Goal: Contribute content: Contribute content

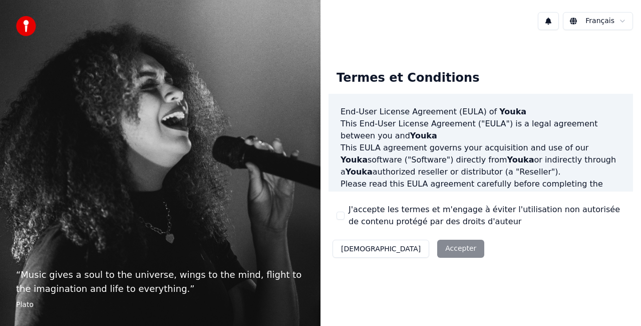
click at [420, 249] on div "Décliner Accepter" at bounding box center [409, 248] width 160 height 26
click at [340, 216] on button "J'accepte les termes et m'engage à éviter l'utilisation non autorisée de conten…" at bounding box center [341, 215] width 8 height 8
click at [437, 250] on button "Accepter" at bounding box center [460, 248] width 47 height 18
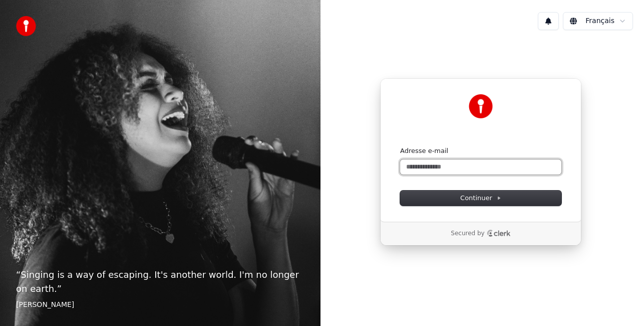
click at [470, 170] on input "Adresse e-mail" at bounding box center [480, 166] width 161 height 15
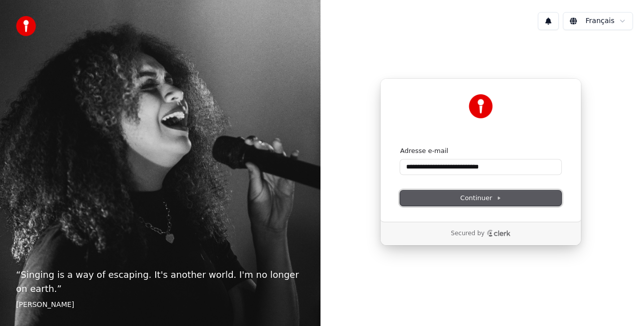
click at [476, 200] on span "Continuer" at bounding box center [480, 197] width 41 height 9
type input "**********"
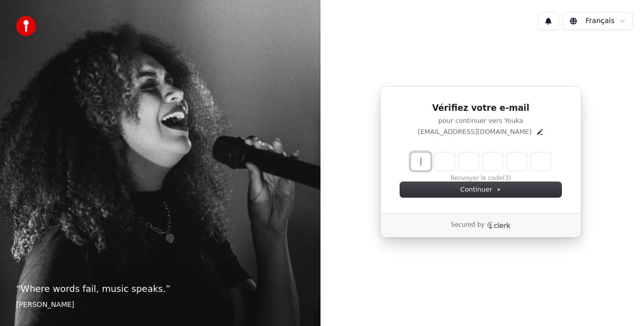
click at [419, 165] on input "Enter verification code" at bounding box center [491, 161] width 160 height 18
type input "******"
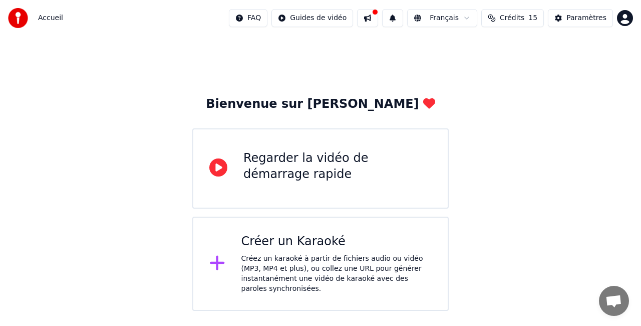
click at [220, 260] on icon at bounding box center [217, 262] width 16 height 18
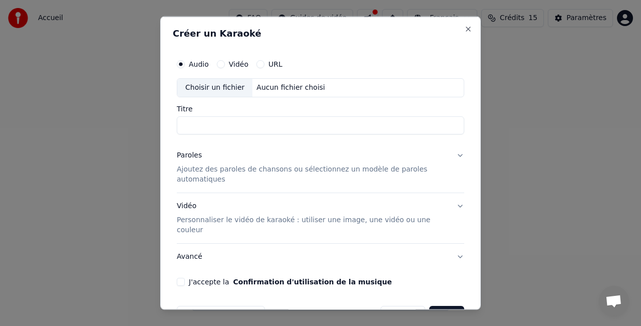
click at [262, 122] on input "Titre" at bounding box center [320, 125] width 287 height 18
click at [221, 61] on button "Vidéo" at bounding box center [221, 64] width 8 height 8
click at [213, 84] on div "Choisir un fichier" at bounding box center [214, 88] width 75 height 18
click at [217, 86] on div "Choisir un fichier" at bounding box center [214, 88] width 75 height 18
type input "**********"
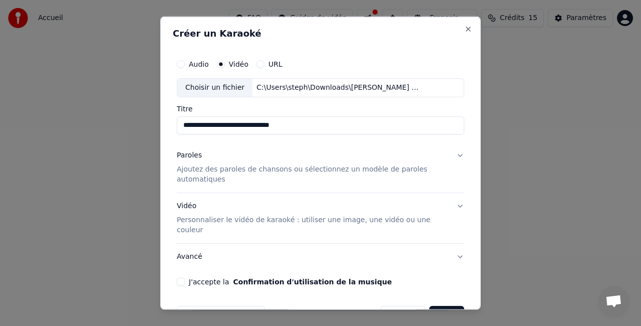
click at [298, 171] on p "Ajoutez des paroles de chansons ou sélectionnez un modèle de paroles automatiqu…" at bounding box center [312, 174] width 271 height 20
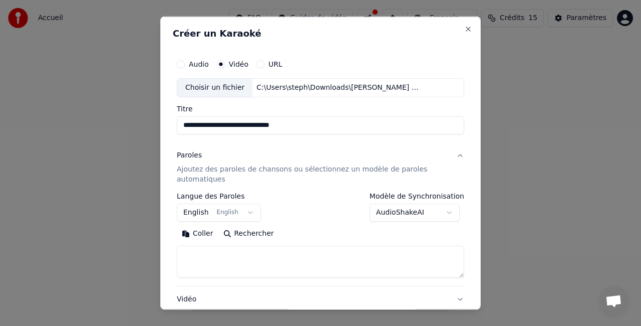
click at [314, 253] on textarea at bounding box center [320, 261] width 287 height 32
paste textarea "**********"
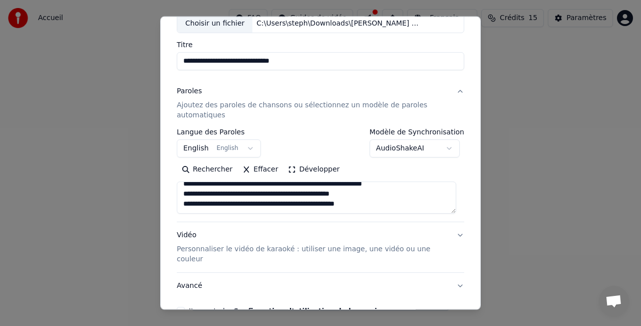
scroll to position [403, 0]
click at [342, 205] on textarea at bounding box center [316, 197] width 279 height 32
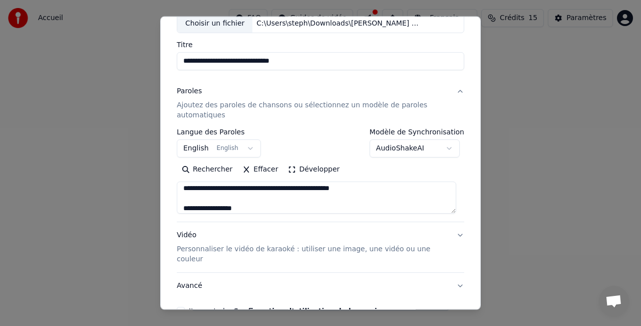
click at [358, 206] on textarea at bounding box center [316, 197] width 279 height 32
drag, startPoint x: 264, startPoint y: 205, endPoint x: 184, endPoint y: 196, distance: 80.1
click at [184, 196] on textarea at bounding box center [316, 197] width 279 height 32
paste textarea "**********"
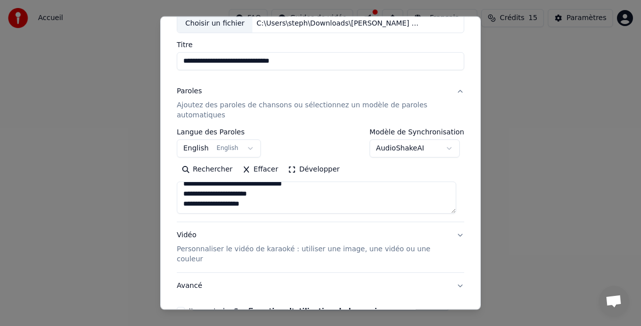
scroll to position [437, 0]
type textarea "**********"
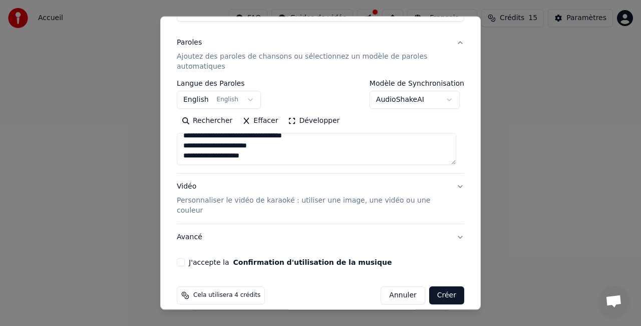
click at [184, 190] on div "Vidéo Personnaliser le vidéo de karaoké : utiliser une image, une vidéo ou une …" at bounding box center [312, 198] width 271 height 34
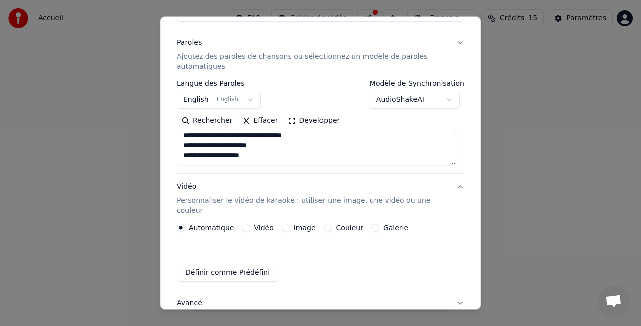
scroll to position [85, 0]
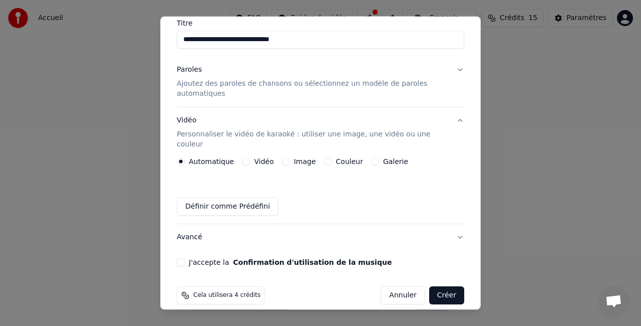
click at [324, 157] on button "Couleur" at bounding box center [328, 161] width 8 height 8
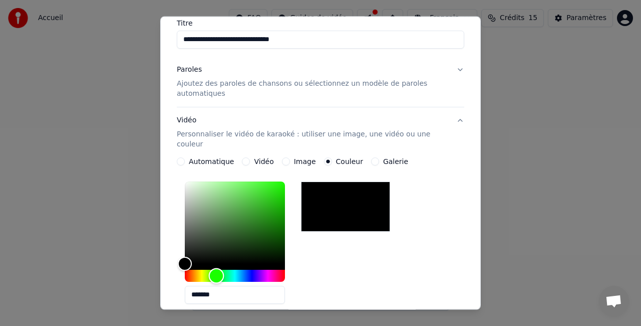
click at [216, 269] on div "Hue" at bounding box center [235, 275] width 100 height 12
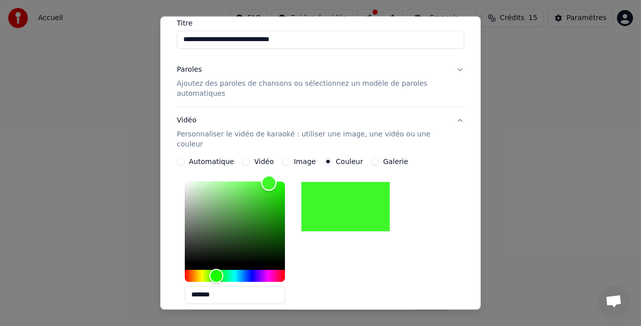
click at [269, 181] on div "Color" at bounding box center [235, 222] width 100 height 82
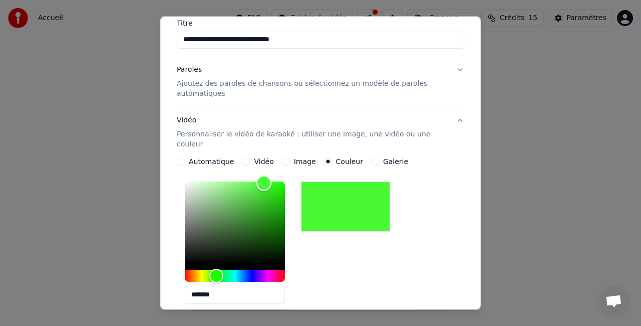
click at [264, 176] on div "Color" at bounding box center [264, 184] width 16 height 16
drag, startPoint x: 300, startPoint y: 184, endPoint x: 283, endPoint y: 171, distance: 21.0
click at [283, 177] on div "*******" at bounding box center [243, 244] width 116 height 134
click at [283, 181] on div at bounding box center [235, 231] width 100 height 100
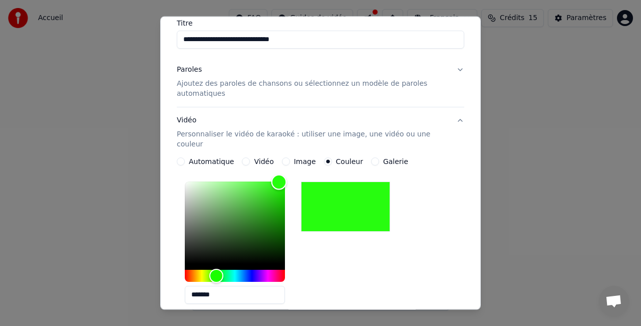
click at [279, 181] on div "Color" at bounding box center [235, 222] width 100 height 82
type input "*******"
click at [285, 175] on div "Color" at bounding box center [279, 183] width 16 height 16
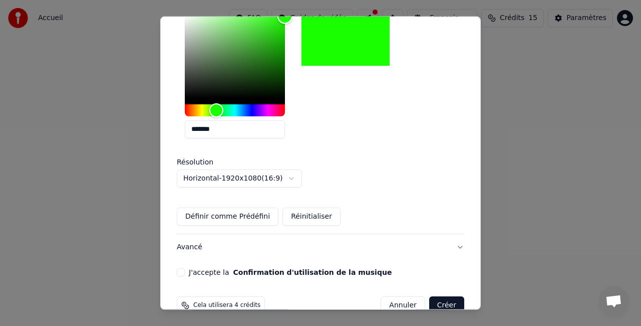
scroll to position [260, 0]
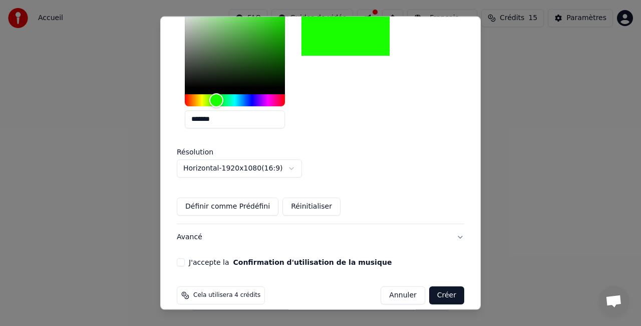
click at [440, 289] on button "Créer" at bounding box center [446, 295] width 35 height 18
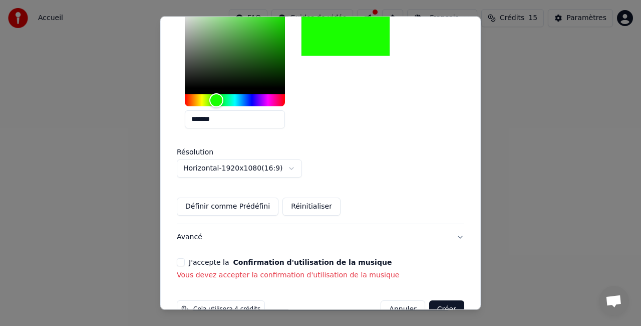
click at [424, 224] on button "Avancé" at bounding box center [320, 237] width 287 height 26
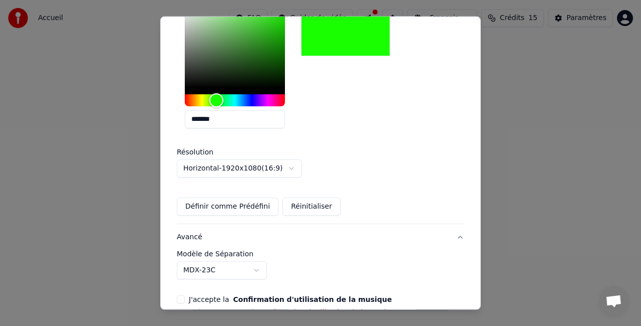
scroll to position [70, 0]
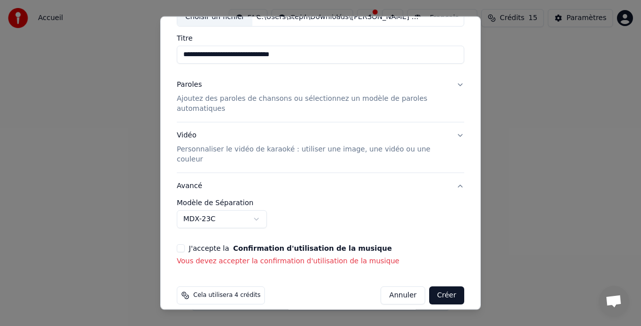
click at [181, 244] on button "J'accepte la Confirmation d'utilisation de la musique" at bounding box center [181, 248] width 8 height 8
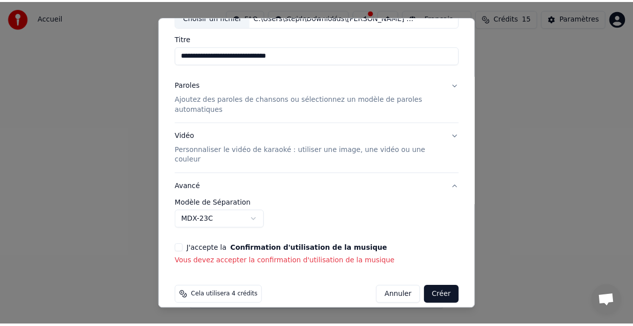
scroll to position [56, 0]
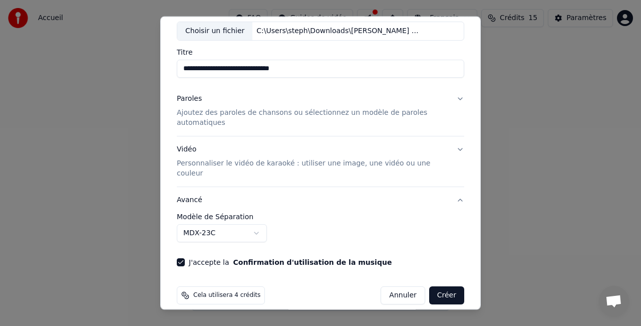
click at [436, 286] on button "Créer" at bounding box center [446, 295] width 35 height 18
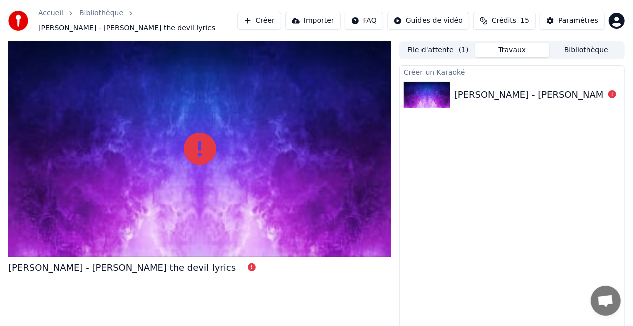
click at [488, 92] on div "Max Romeo - Chase the devil lyrics" at bounding box center [567, 95] width 227 height 14
click at [182, 23] on span "Max Romeo - Chase the devil lyrics" at bounding box center [126, 28] width 177 height 10
click at [117, 14] on div "Bibliothèque" at bounding box center [106, 13] width 55 height 10
click at [103, 18] on link "Bibliothèque" at bounding box center [101, 13] width 44 height 10
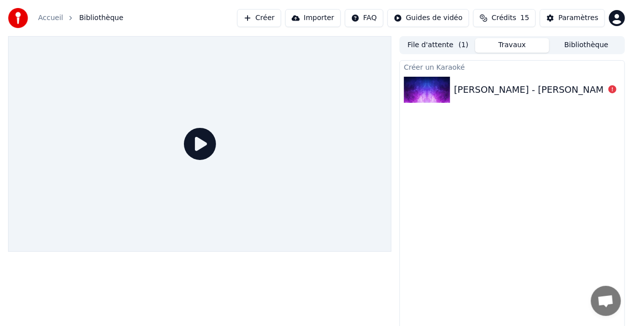
click at [549, 83] on div "Max Romeo - Chase the devil lyrics" at bounding box center [567, 90] width 227 height 14
click at [549, 81] on div "Max Romeo - Chase the devil lyrics" at bounding box center [512, 90] width 224 height 34
click at [50, 17] on link "Accueil" at bounding box center [50, 18] width 25 height 10
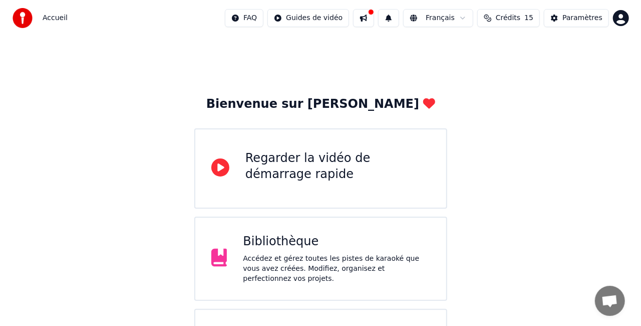
scroll to position [63, 0]
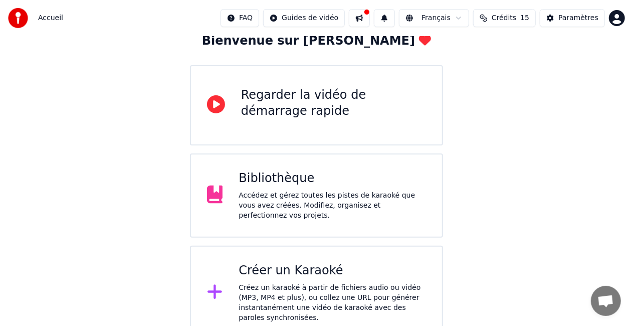
click at [223, 299] on div "Créer un Karaoké Créez un karaoké à partir de fichiers audio ou vidéo (MP3, MP4…" at bounding box center [316, 292] width 253 height 94
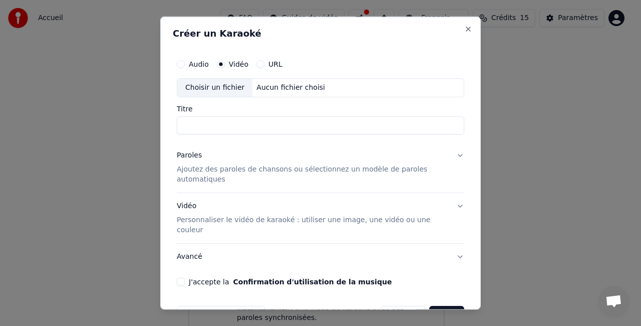
click at [301, 122] on input "Titre" at bounding box center [320, 125] width 287 height 18
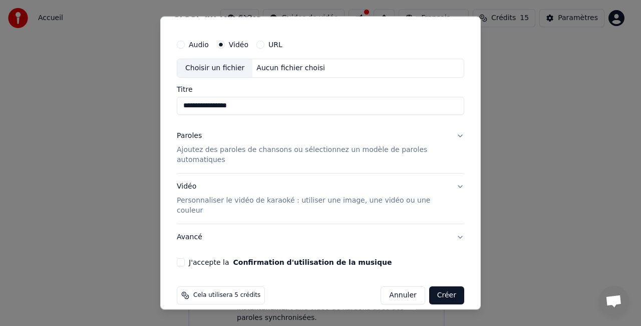
click at [452, 134] on button "Paroles Ajoutez des paroles de chansons ou sélectionnez un modèle de paroles au…" at bounding box center [320, 148] width 287 height 50
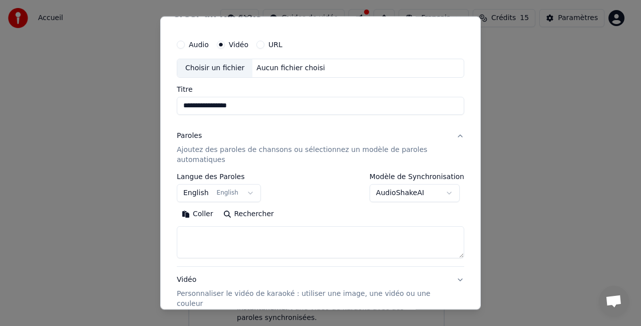
click at [220, 68] on div "Choisir un fichier" at bounding box center [214, 69] width 75 height 18
click at [307, 109] on input "**********" at bounding box center [320, 106] width 287 height 18
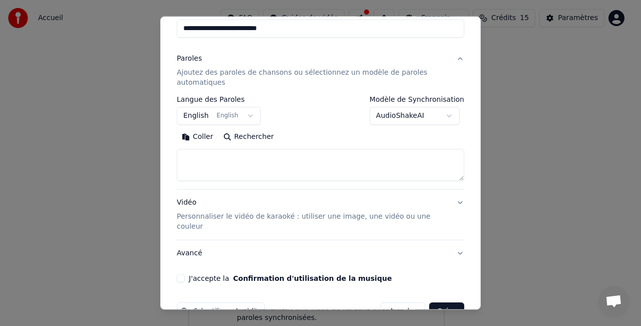
scroll to position [97, 0]
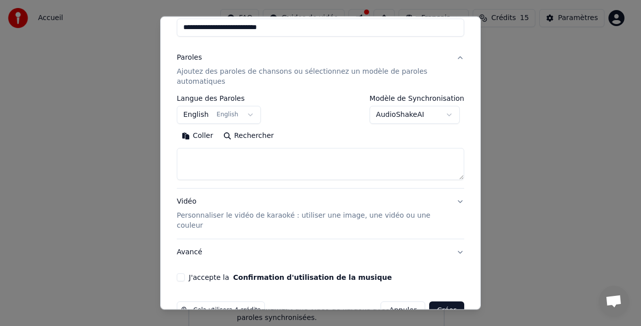
type input "**********"
click at [319, 162] on textarea at bounding box center [320, 164] width 287 height 32
paste textarea "**********"
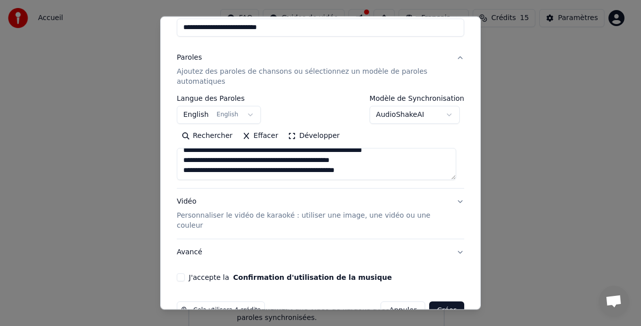
scroll to position [403, 0]
paste textarea "**********"
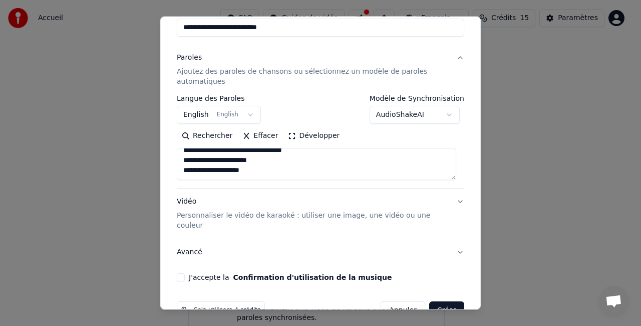
scroll to position [437, 0]
type textarea "**********"
click at [248, 217] on p "Personnaliser le vidéo de karaoké : utiliser une image, une vidéo ou une couleur" at bounding box center [312, 220] width 271 height 20
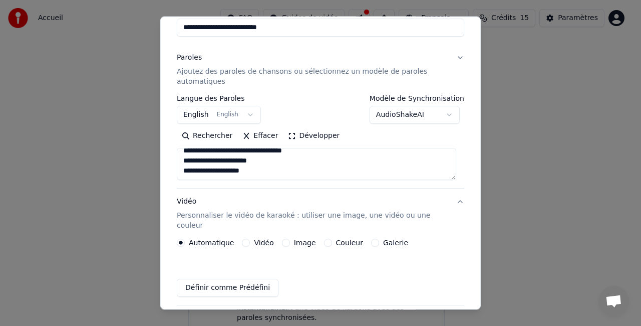
scroll to position [85, 0]
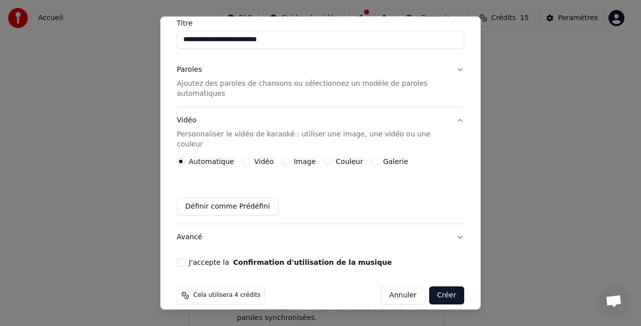
click at [324, 157] on button "Couleur" at bounding box center [328, 161] width 8 height 8
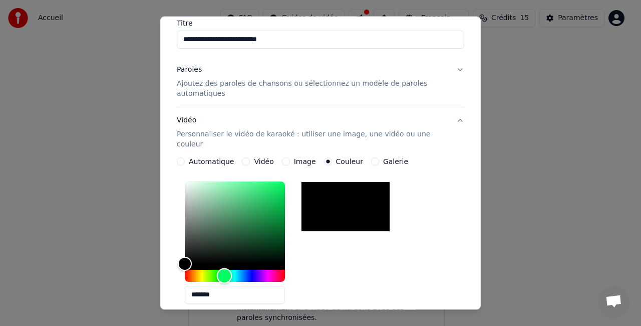
click at [224, 269] on div "Hue" at bounding box center [235, 275] width 100 height 12
click at [218, 268] on div "Hue" at bounding box center [225, 276] width 16 height 16
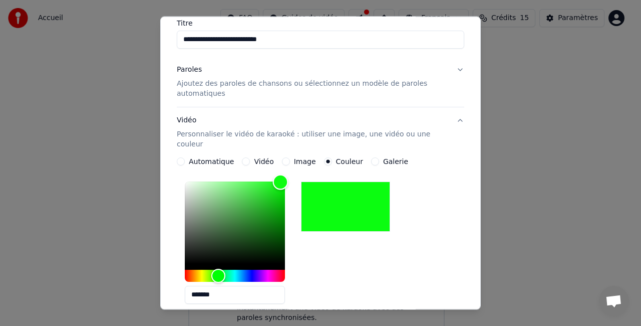
click at [280, 181] on div "Color" at bounding box center [235, 222] width 100 height 82
type input "*******"
drag, startPoint x: 280, startPoint y: 171, endPoint x: 298, endPoint y: 162, distance: 19.7
click at [298, 162] on div "**********" at bounding box center [320, 273] width 287 height 233
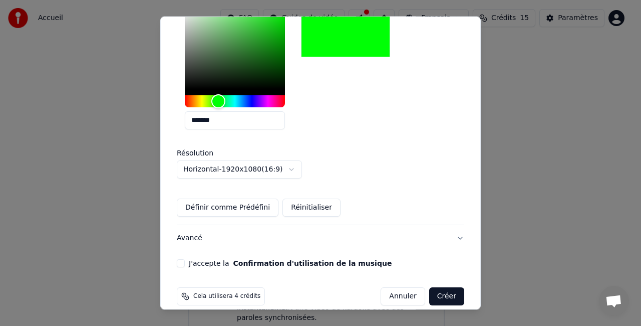
scroll to position [260, 0]
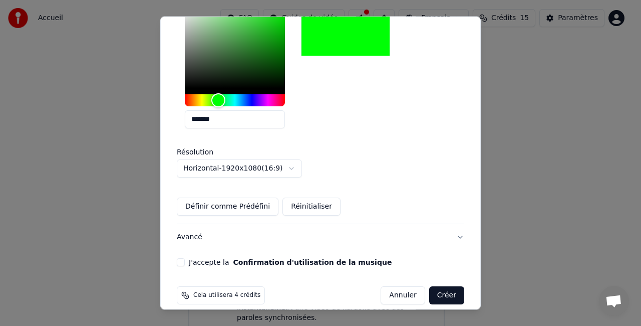
click at [182, 258] on button "J'accepte la Confirmation d'utilisation de la musique" at bounding box center [181, 262] width 8 height 8
click at [441, 286] on button "Créer" at bounding box center [446, 295] width 35 height 18
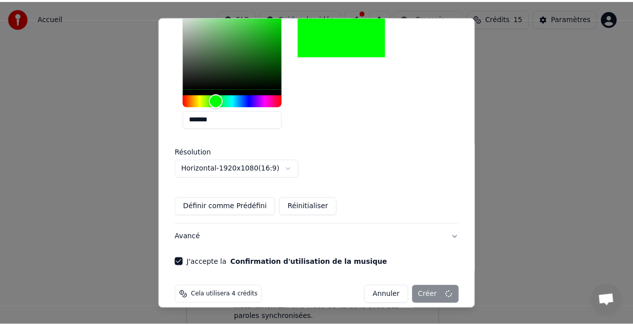
scroll to position [11, 0]
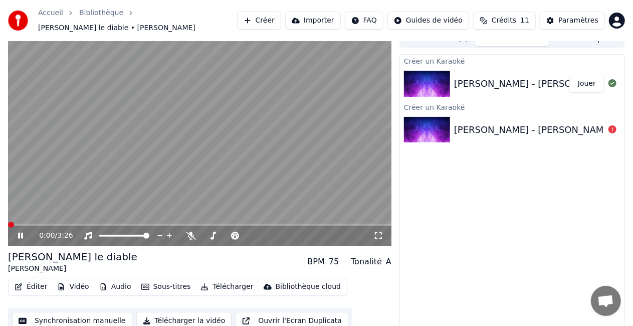
click at [8, 227] on span at bounding box center [11, 224] width 6 height 6
click at [233, 230] on div at bounding box center [236, 235] width 81 height 10
click at [234, 234] on span at bounding box center [227, 235] width 50 height 2
click at [252, 234] on span at bounding box center [227, 235] width 50 height 2
